Goal: Task Accomplishment & Management: Manage account settings

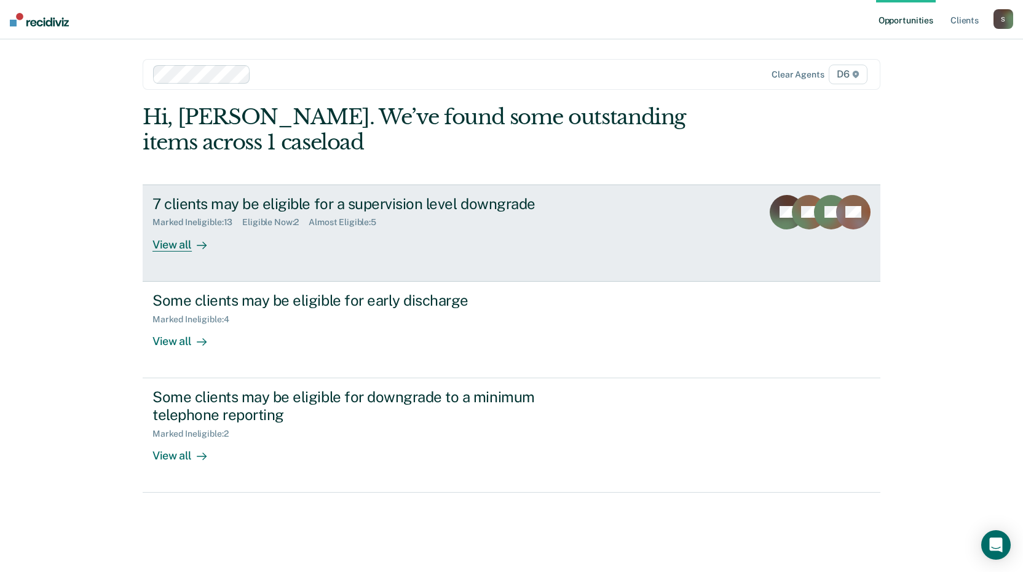
click at [188, 243] on div "View all" at bounding box center [186, 240] width 69 height 24
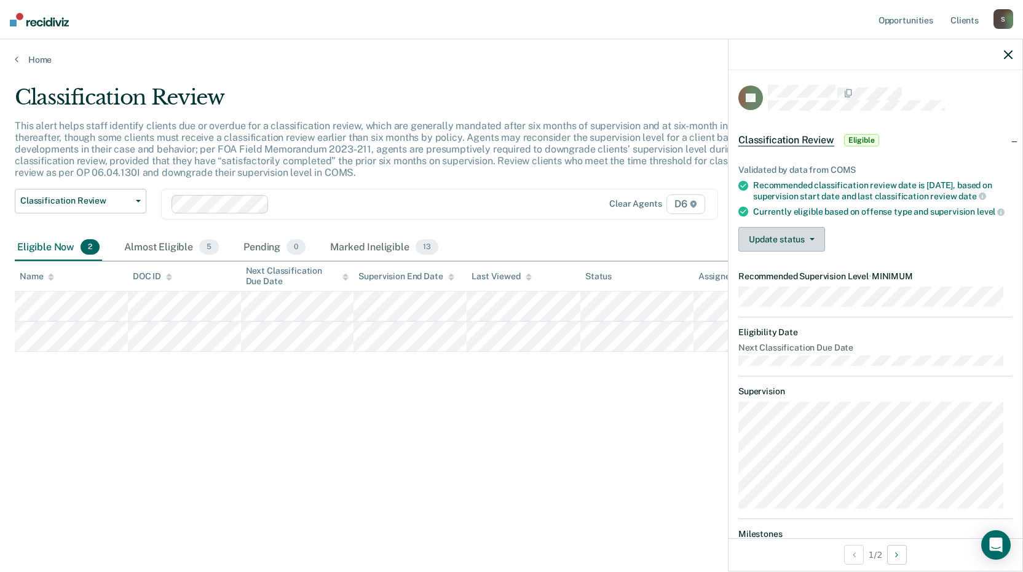
click at [803, 251] on button "Update status" at bounding box center [781, 239] width 87 height 25
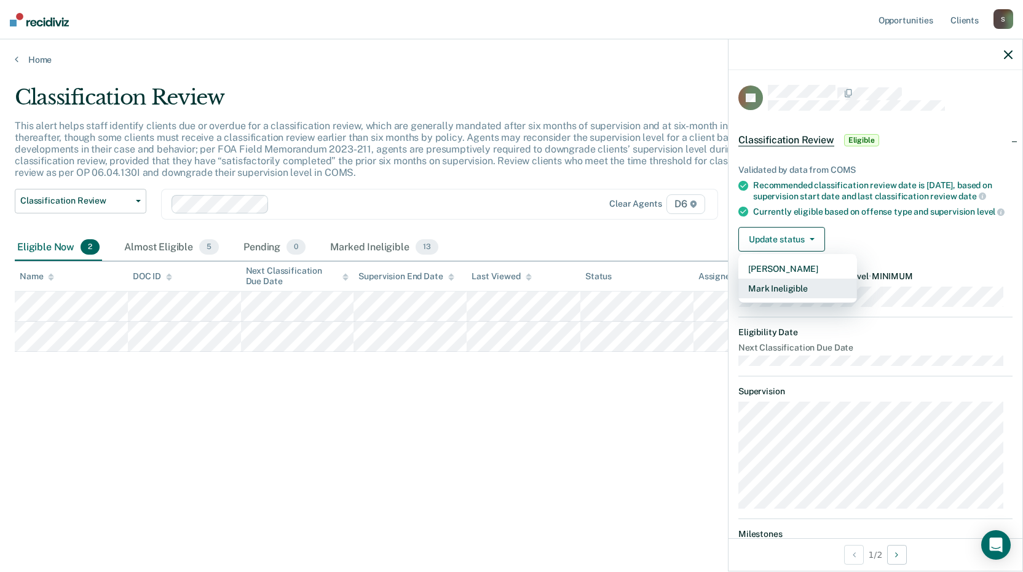
click at [788, 298] on button "Mark Ineligible" at bounding box center [797, 289] width 119 height 20
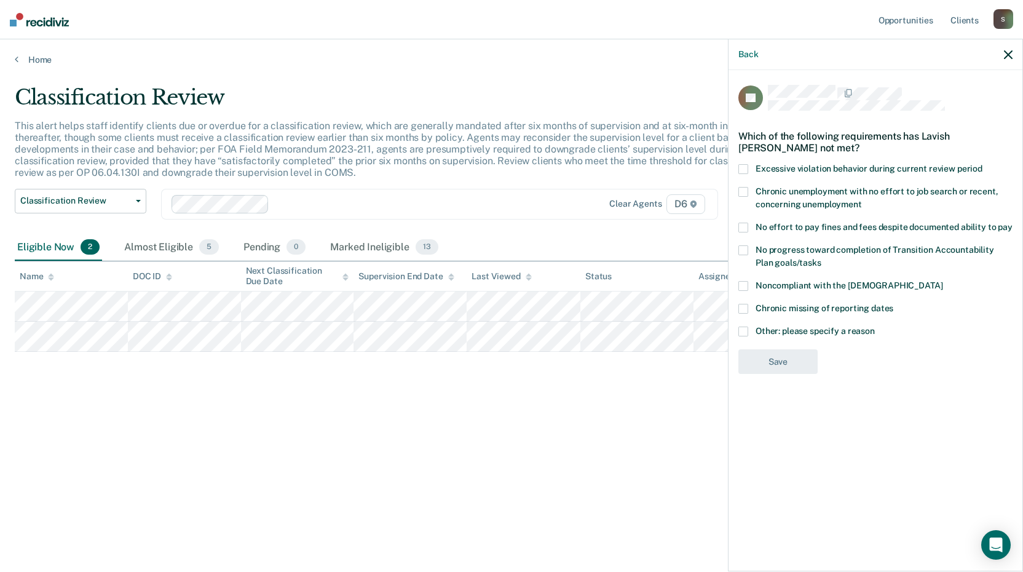
click at [742, 329] on span at bounding box center [743, 332] width 10 height 10
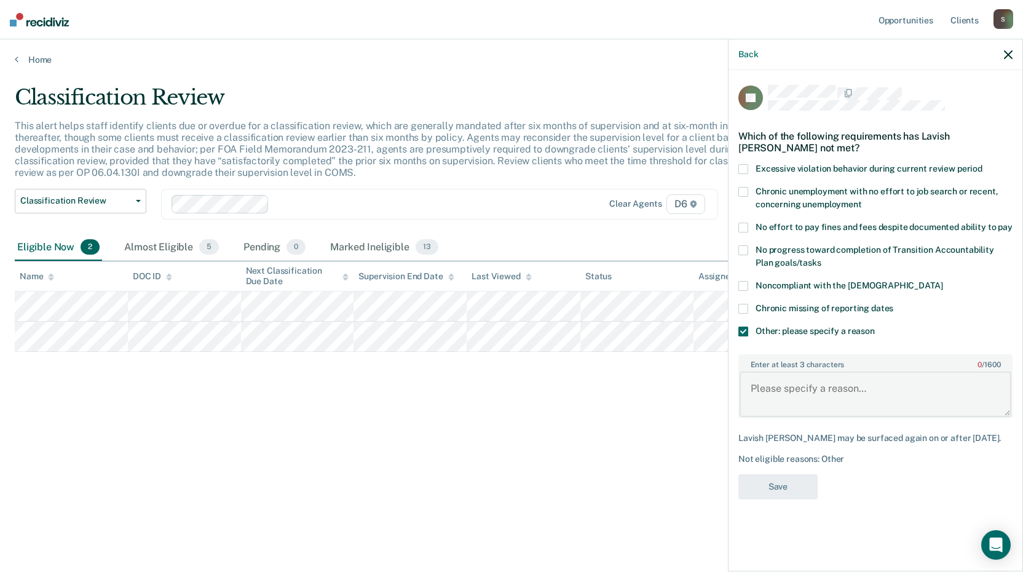
click at [769, 385] on textarea "Enter at least 3 characters 0 / 1600" at bounding box center [876, 394] width 272 height 46
type textarea "active warrant to take care of"
click at [786, 488] on button "Save" at bounding box center [777, 486] width 79 height 25
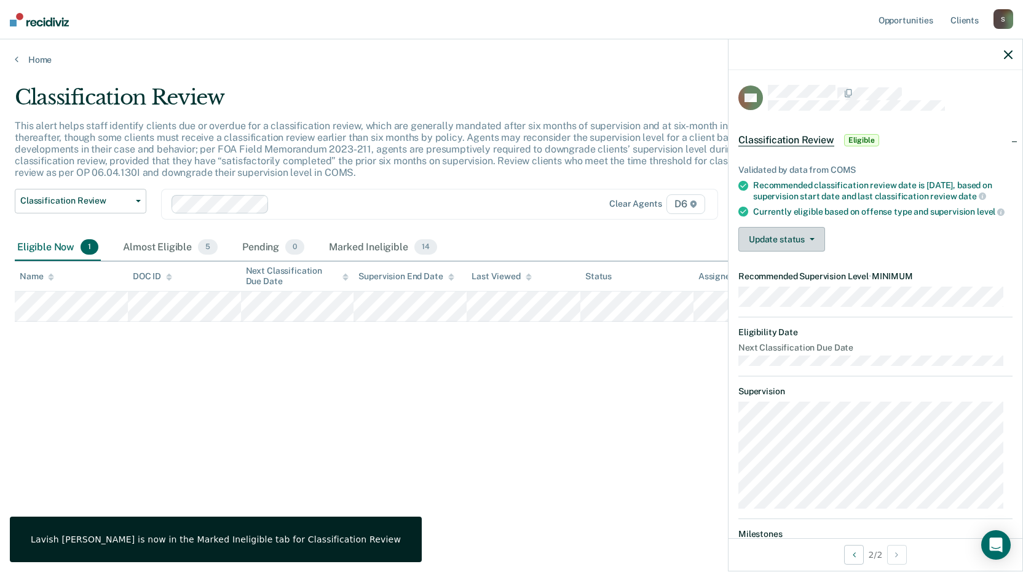
click at [804, 251] on button "Update status" at bounding box center [781, 239] width 87 height 25
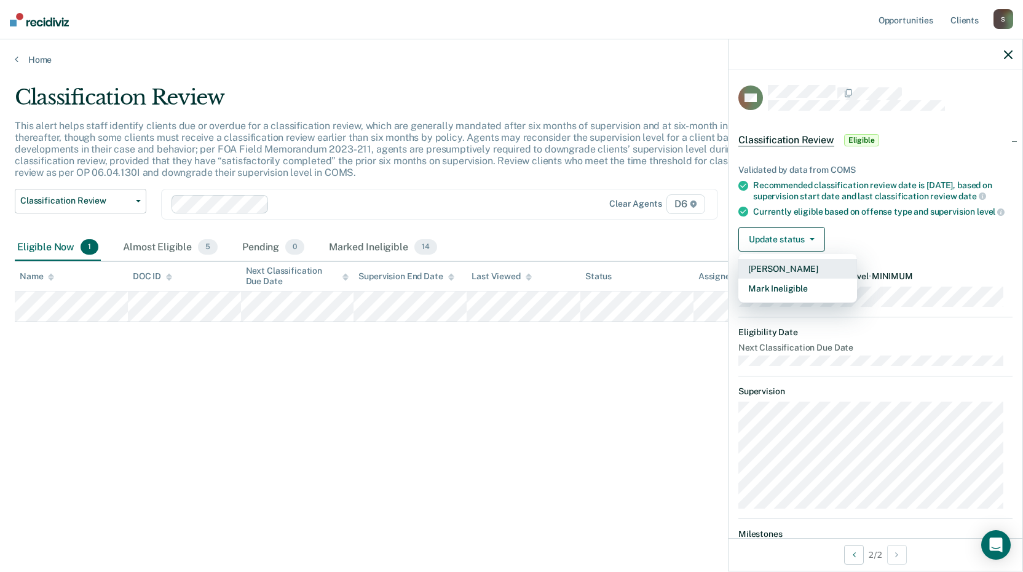
click at [793, 279] on button "[PERSON_NAME]" at bounding box center [797, 269] width 119 height 20
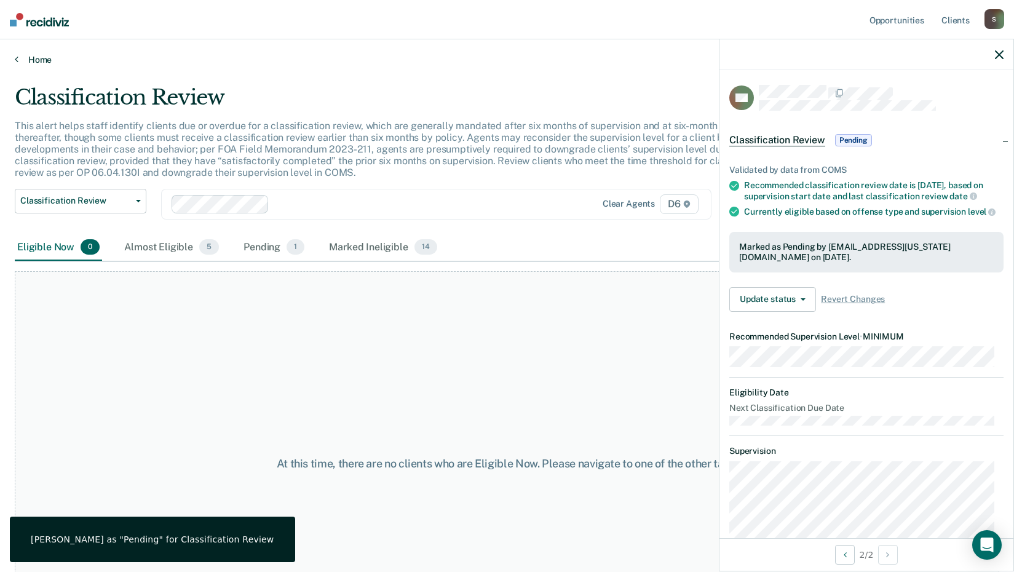
click at [50, 62] on link "Home" at bounding box center [507, 59] width 984 height 11
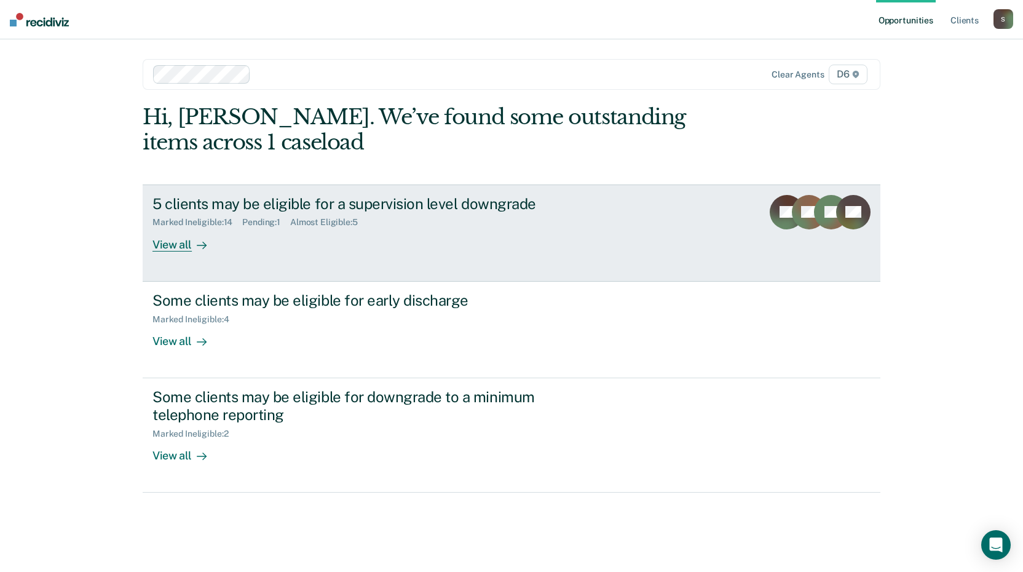
click at [195, 254] on link "5 clients may be eligible for a supervision level downgrade Marked Ineligible :…" at bounding box center [512, 232] width 738 height 97
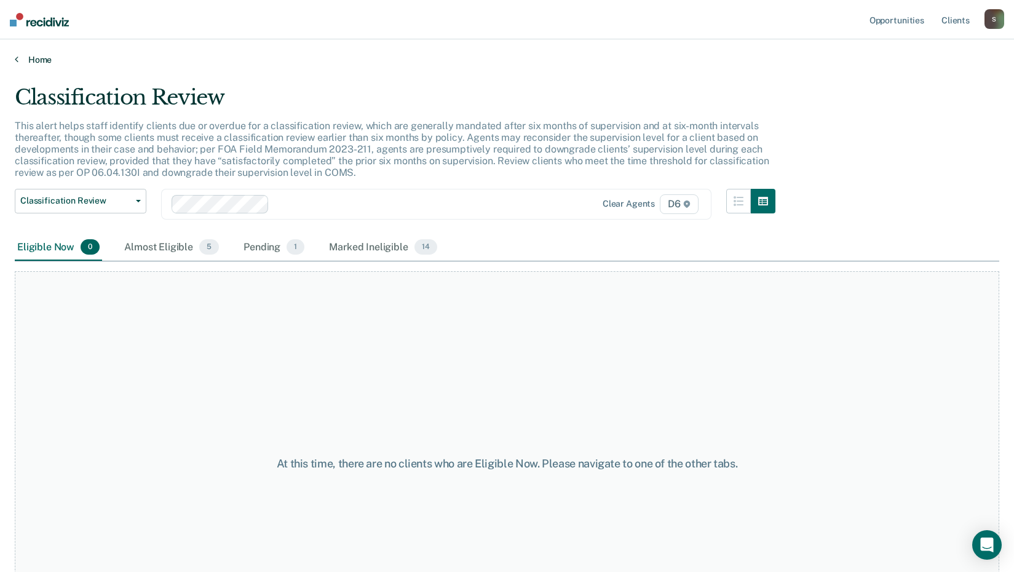
click at [40, 57] on link "Home" at bounding box center [507, 59] width 984 height 11
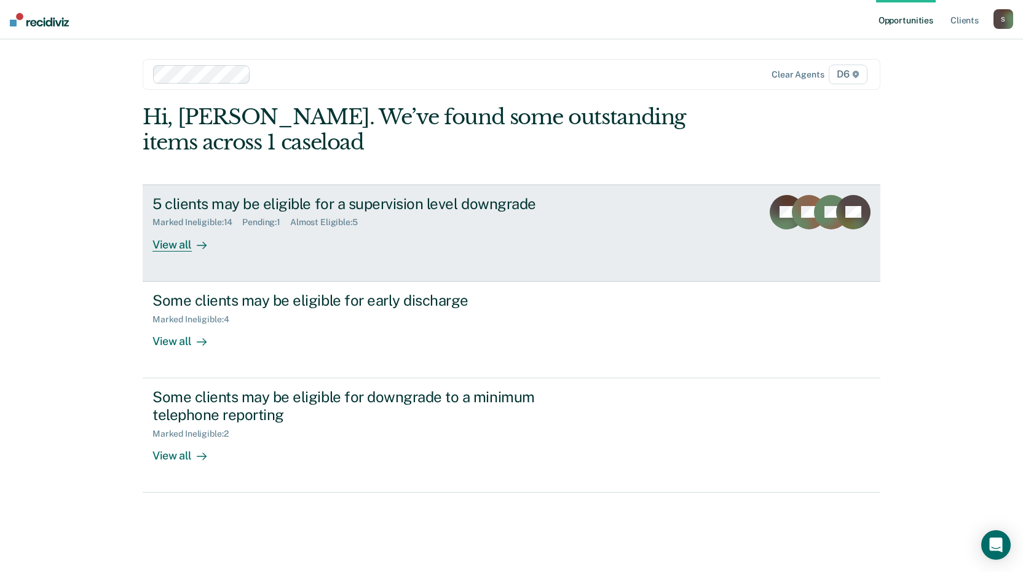
click at [176, 244] on div "View all" at bounding box center [186, 240] width 69 height 24
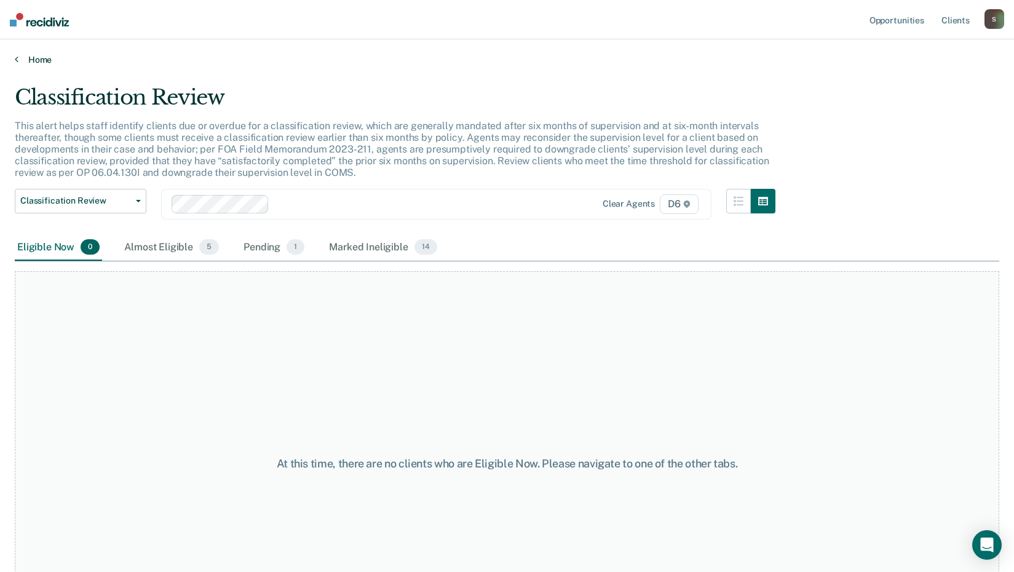
click at [34, 62] on link "Home" at bounding box center [507, 59] width 984 height 11
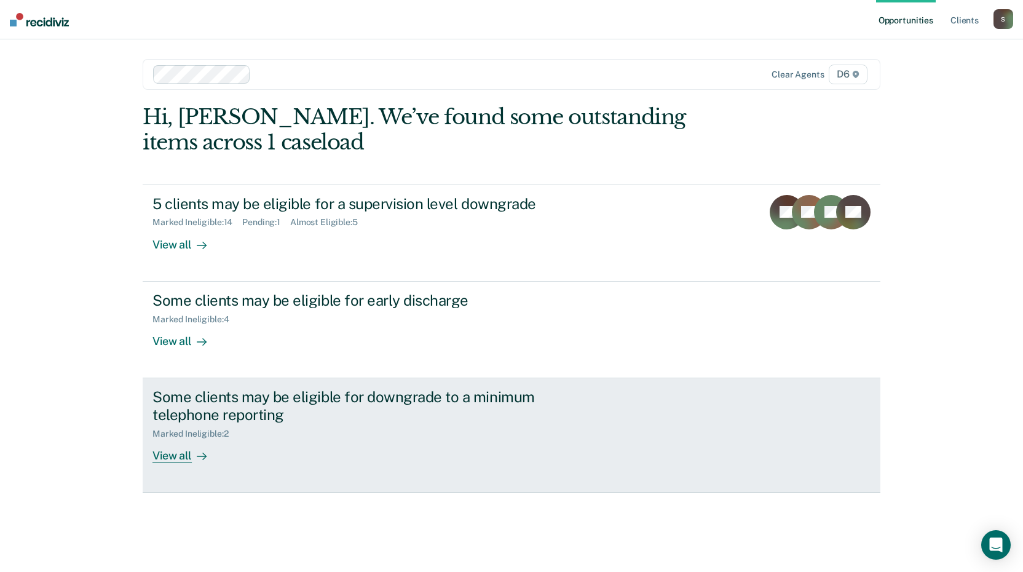
click at [168, 456] on div "View all" at bounding box center [186, 450] width 69 height 24
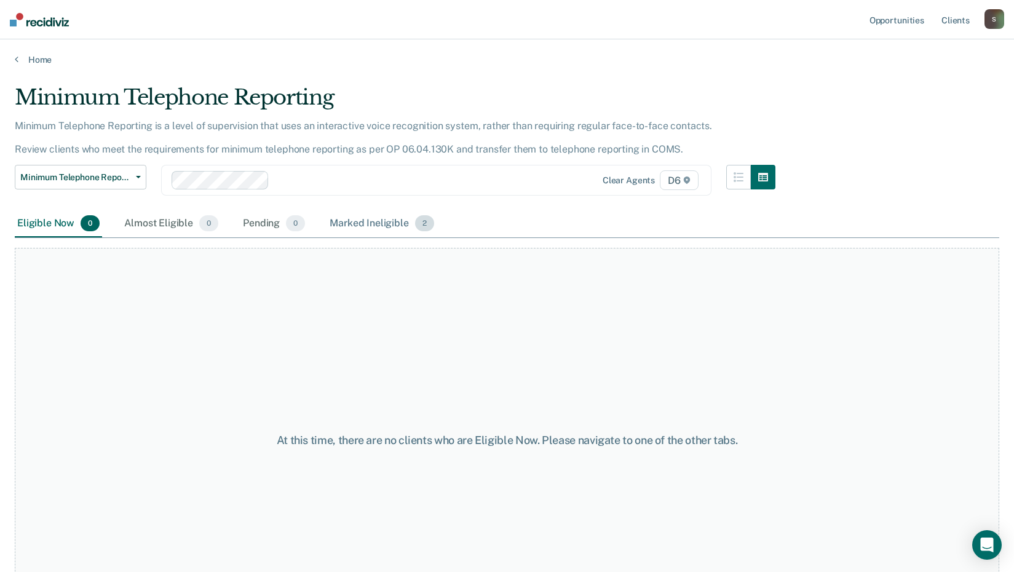
click at [345, 224] on div "Marked Ineligible 2" at bounding box center [381, 223] width 109 height 27
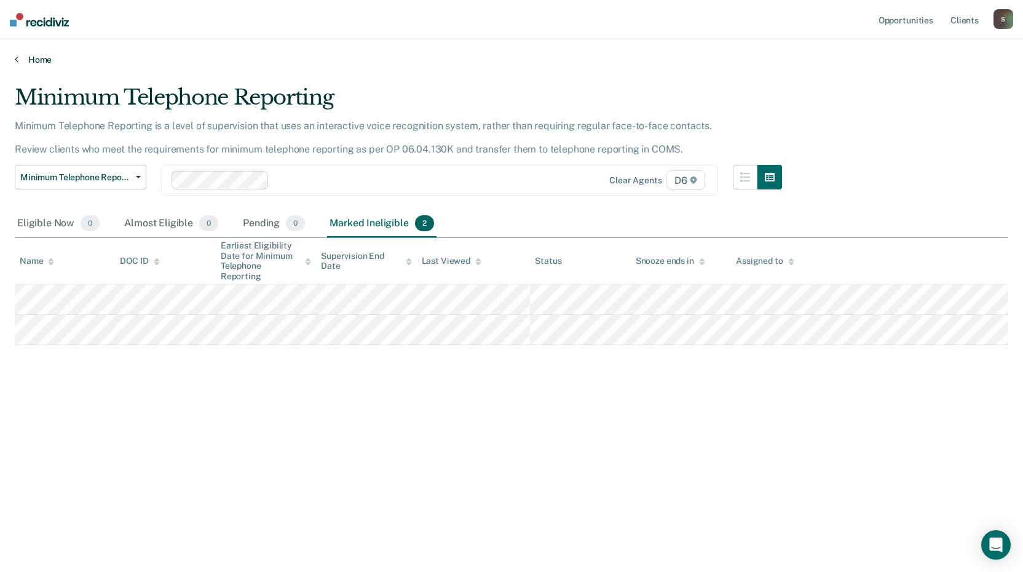
click at [42, 59] on link "Home" at bounding box center [512, 59] width 994 height 11
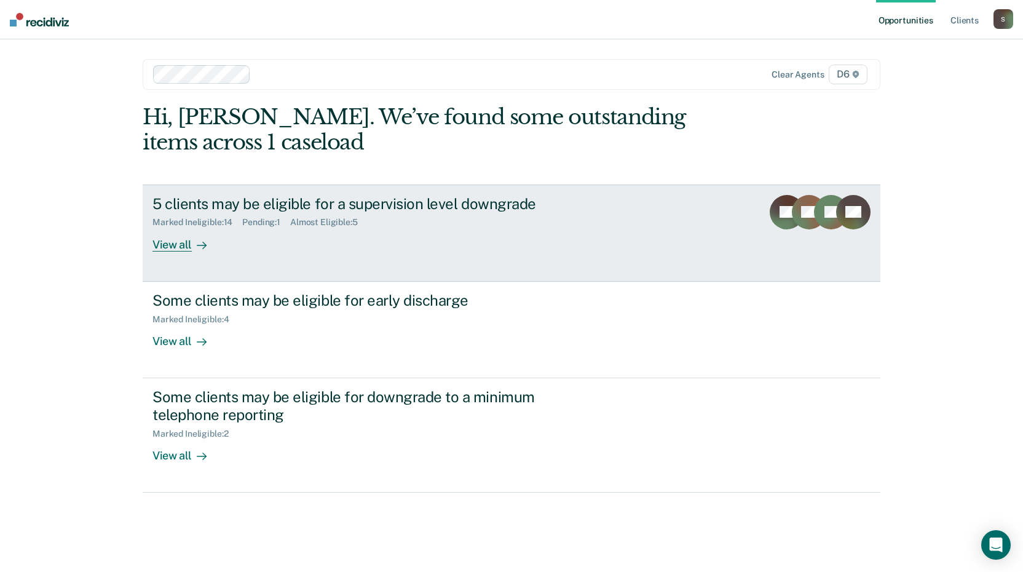
click at [168, 246] on div "View all" at bounding box center [186, 240] width 69 height 24
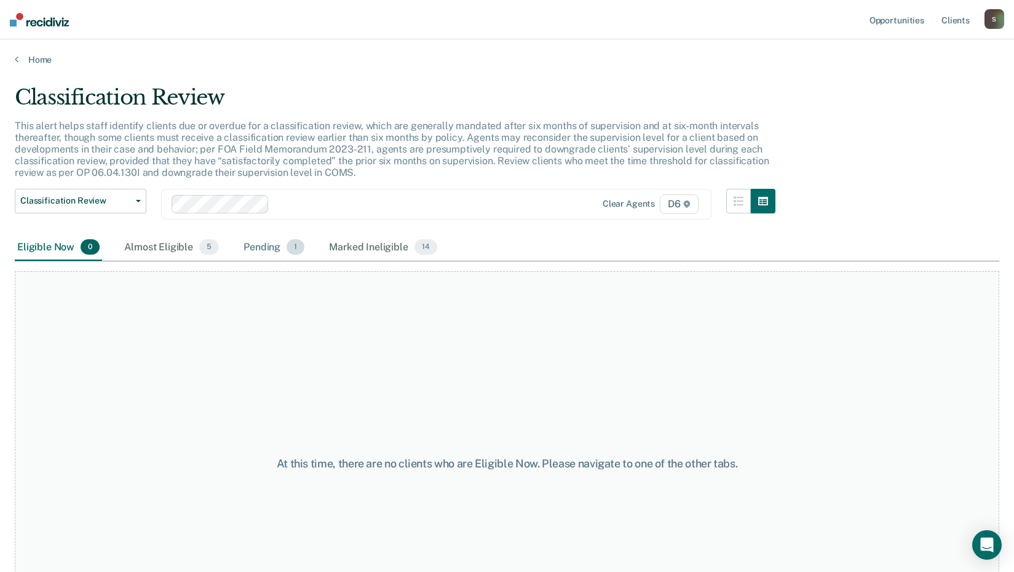
click at [252, 252] on div "Pending 1" at bounding box center [274, 247] width 66 height 27
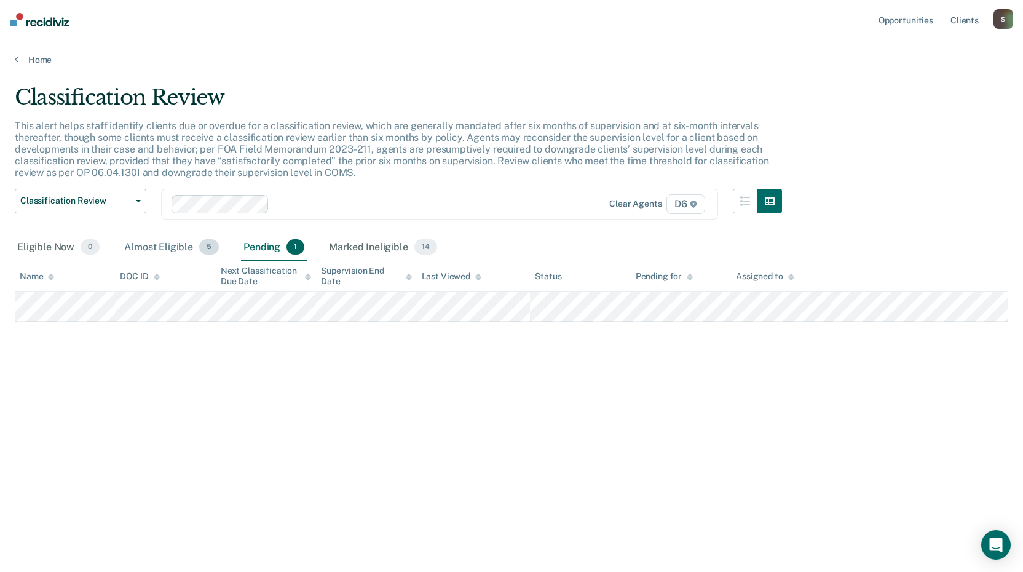
click at [180, 241] on div "Almost Eligible 5" at bounding box center [172, 247] width 100 height 27
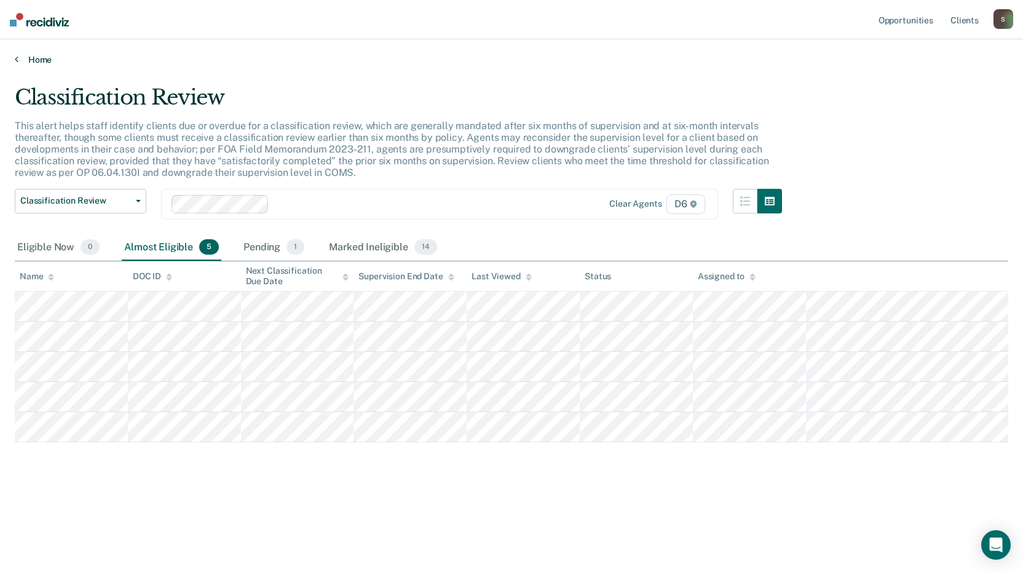
click at [26, 60] on link "Home" at bounding box center [512, 59] width 994 height 11
